Goal: Check status

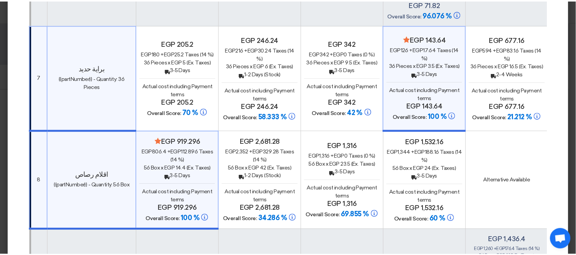
scroll to position [958, 0]
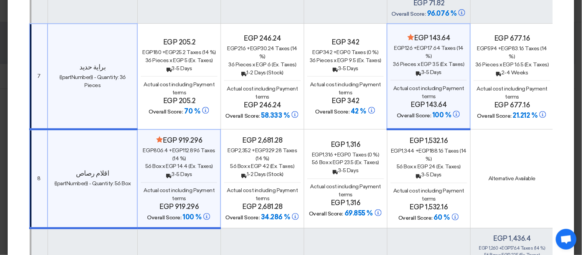
click at [0, 162] on modal-container "× Offers Comparison Table 100% Price (VAT Included) × Overall × Export as PDF M…" at bounding box center [291, 127] width 582 height 255
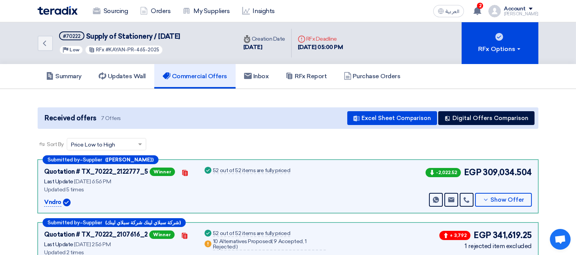
click at [65, 14] on img at bounding box center [58, 10] width 40 height 9
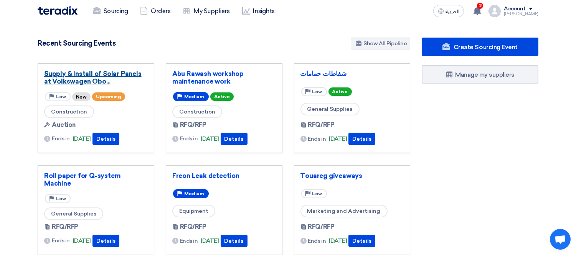
click at [94, 80] on link "Supply & Install of Solar Panels at Volkswagen Obo..." at bounding box center [96, 77] width 104 height 15
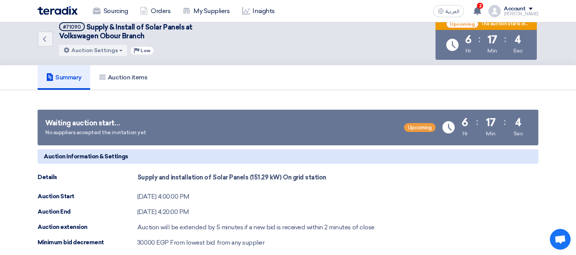
scroll to position [0, 0]
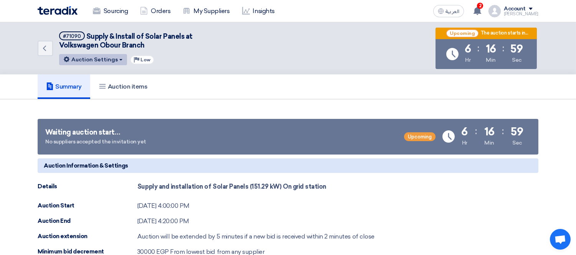
click at [106, 59] on button "Auction Settings" at bounding box center [93, 59] width 68 height 11
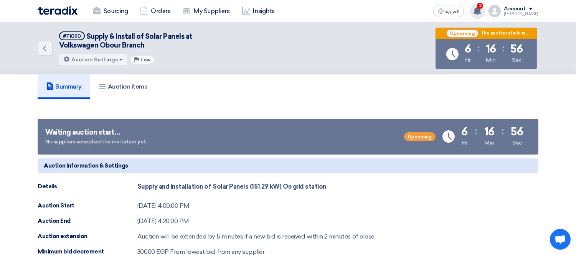
click at [481, 10] on use at bounding box center [477, 11] width 8 height 8
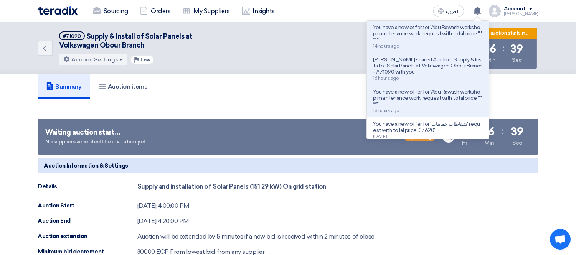
click at [330, 91] on div "Summary Auction items" at bounding box center [288, 86] width 501 height 25
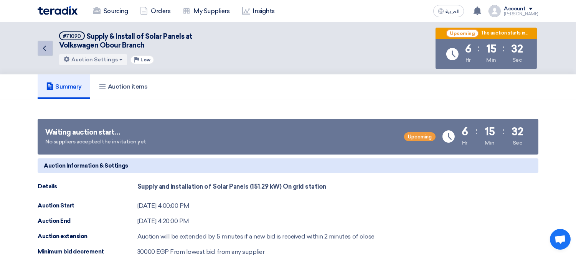
click at [45, 46] on use at bounding box center [44, 48] width 3 height 5
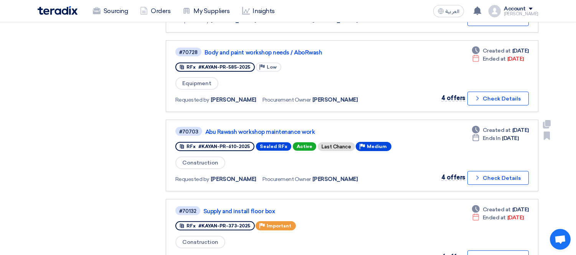
scroll to position [454, 0]
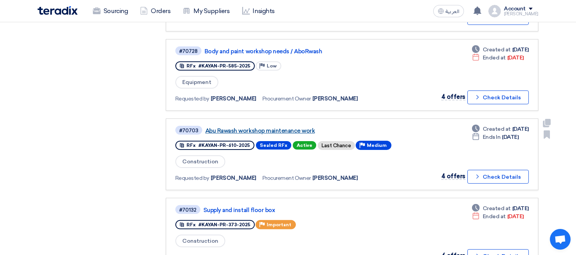
click at [289, 127] on link "Abu Rawash workshop maintenance work" at bounding box center [301, 130] width 192 height 7
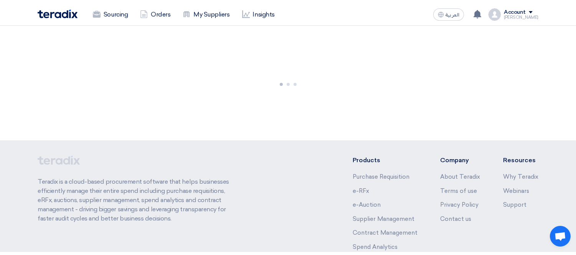
scroll to position [0, 0]
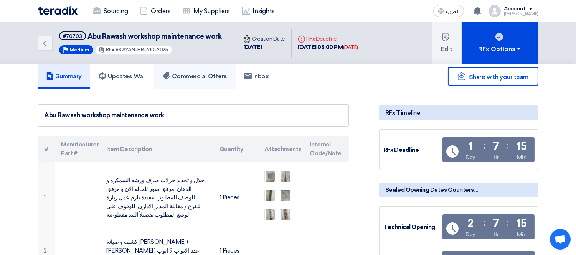
click at [203, 79] on h5 "Commercial Offers" at bounding box center [195, 76] width 64 height 8
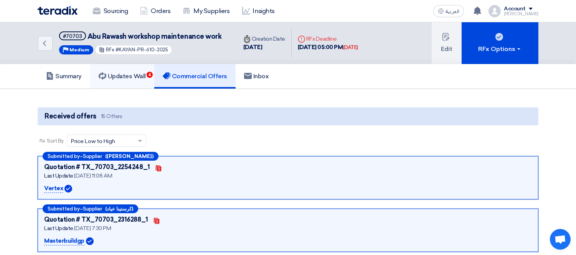
click at [136, 69] on link "Updates Wall 4" at bounding box center [122, 76] width 64 height 25
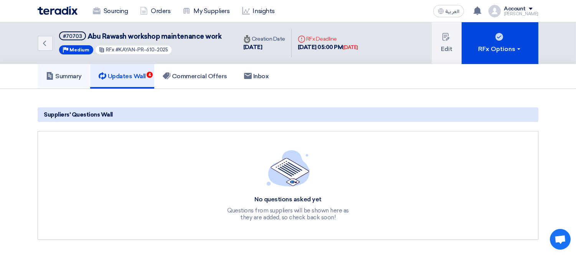
click at [63, 74] on h5 "Summary" at bounding box center [64, 76] width 36 height 8
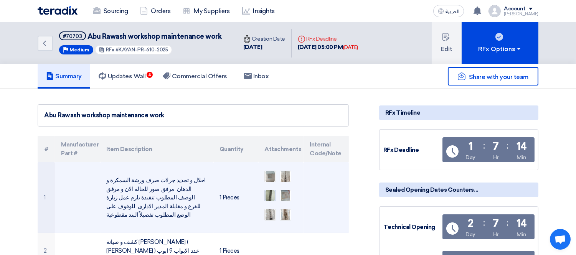
click at [271, 196] on img at bounding box center [270, 196] width 11 height 14
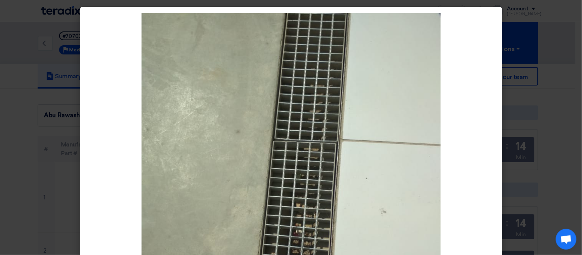
click at [24, 158] on modal-container at bounding box center [291, 127] width 582 height 255
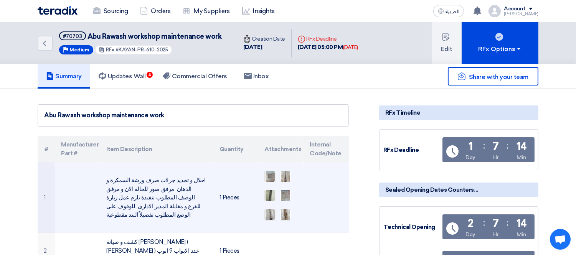
click at [291, 174] on ul at bounding box center [280, 196] width 33 height 58
click at [289, 173] on img at bounding box center [285, 177] width 11 height 14
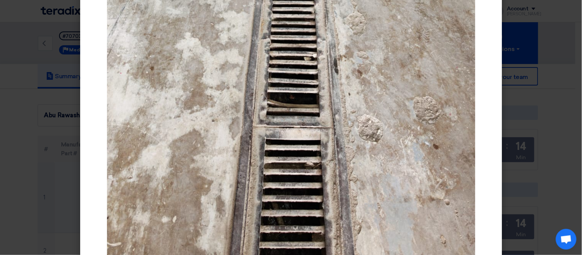
scroll to position [261, 0]
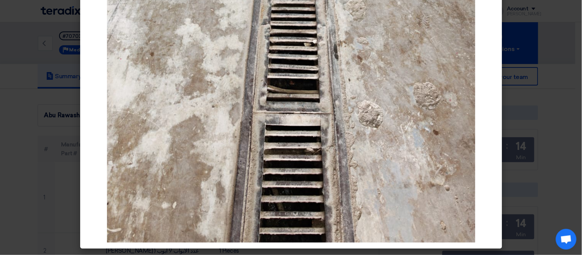
click at [41, 172] on modal-container at bounding box center [291, 127] width 582 height 255
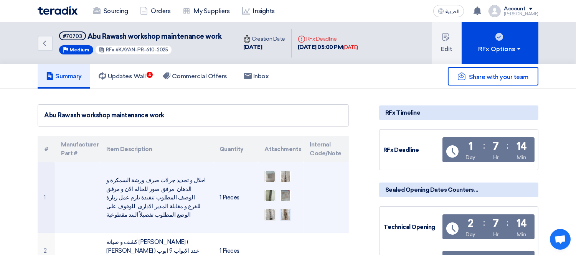
click at [285, 215] on img at bounding box center [285, 215] width 11 height 14
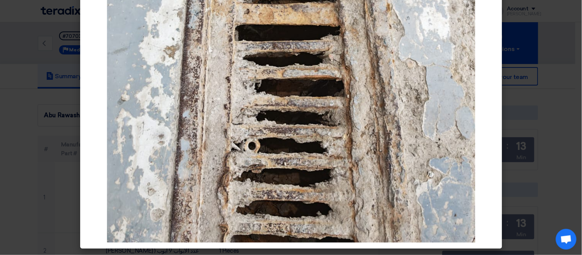
click at [33, 154] on modal-container at bounding box center [291, 127] width 582 height 255
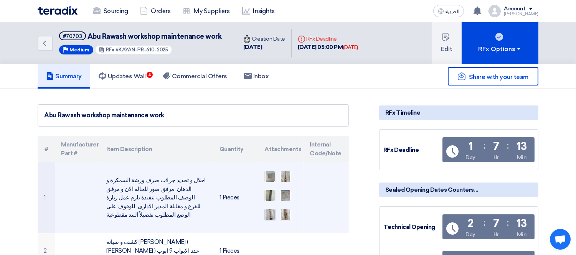
click at [271, 211] on img at bounding box center [270, 215] width 11 height 14
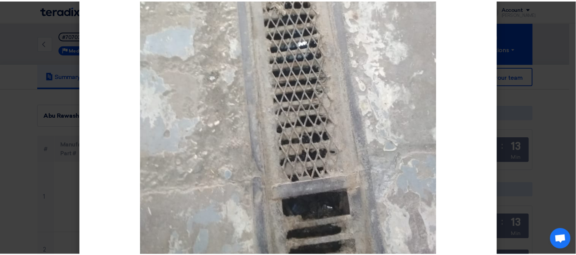
scroll to position [169, 0]
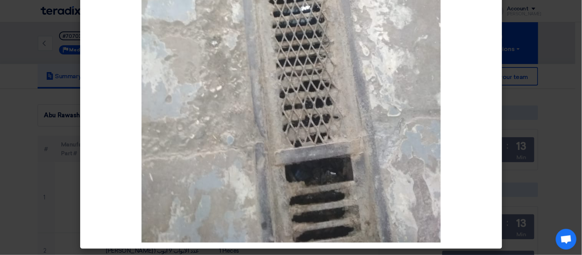
click at [44, 159] on modal-container at bounding box center [291, 127] width 582 height 255
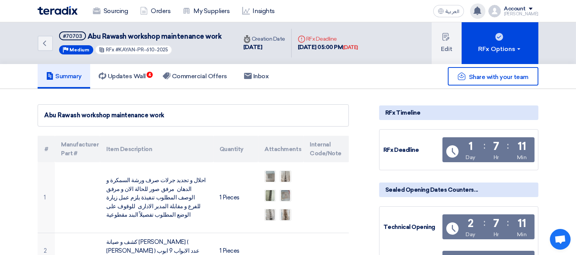
click at [481, 7] on icon at bounding box center [477, 11] width 8 height 8
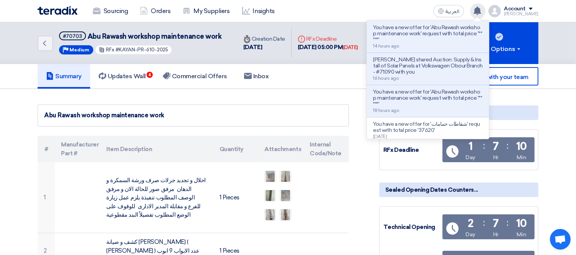
click at [481, 7] on icon at bounding box center [477, 11] width 8 height 8
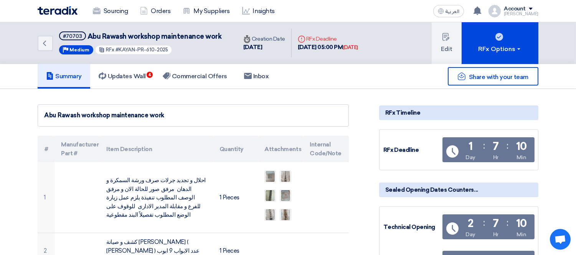
click at [63, 8] on img at bounding box center [58, 10] width 40 height 9
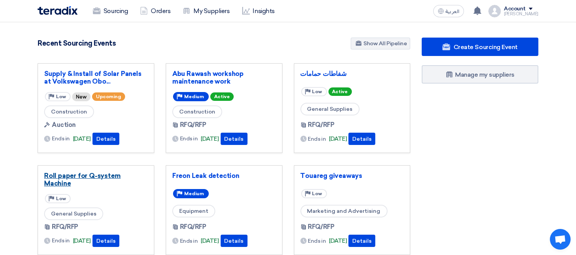
click at [100, 176] on link "Roll paper for Q-system Machine" at bounding box center [96, 179] width 104 height 15
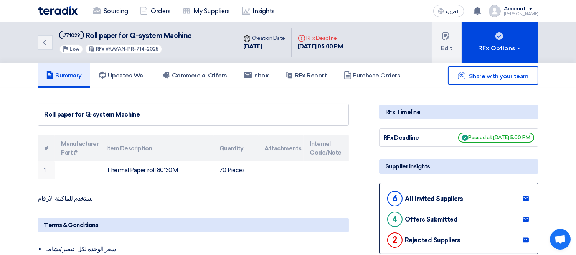
scroll to position [0, 0]
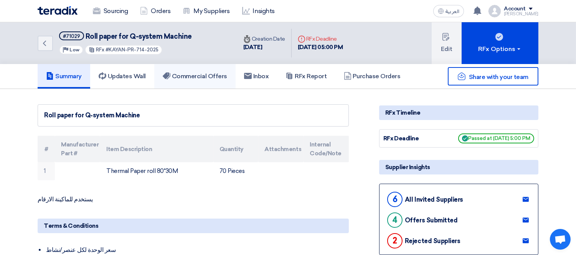
click at [206, 72] on h5 "Commercial Offers" at bounding box center [195, 76] width 64 height 8
